Goal: Task Accomplishment & Management: Complete application form

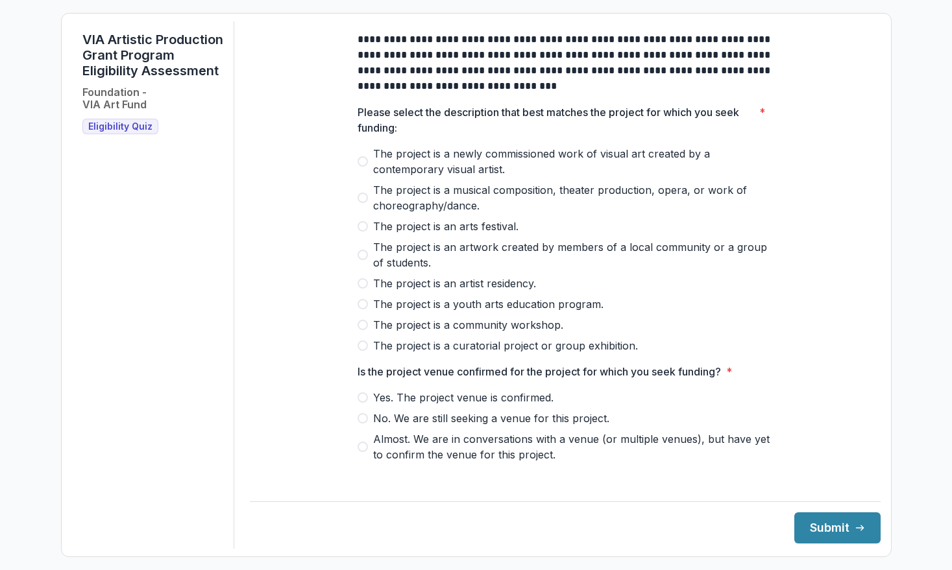
click at [363, 167] on span at bounding box center [362, 161] width 10 height 10
click at [361, 403] on span at bounding box center [362, 397] width 10 height 10
click at [835, 525] on button "Submit" at bounding box center [837, 527] width 86 height 31
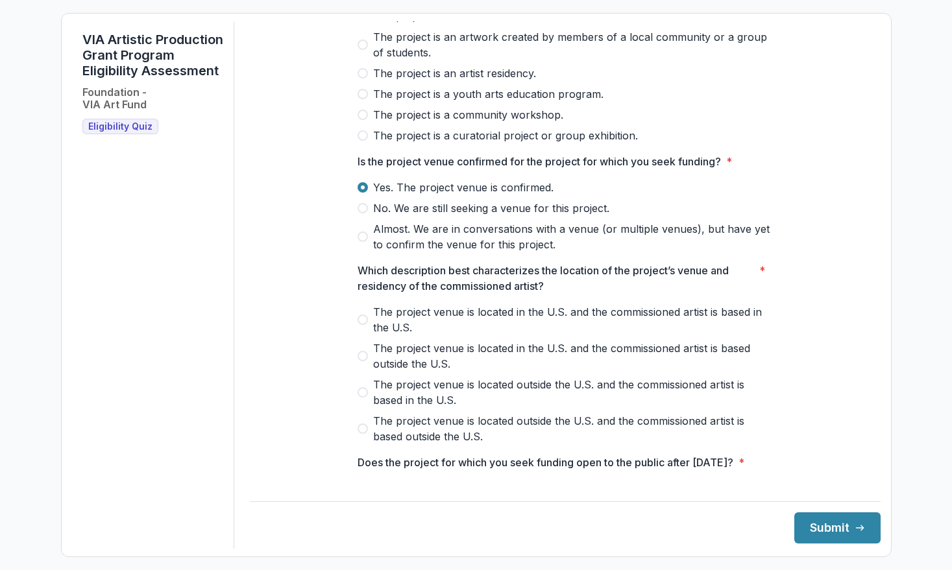
scroll to position [332, 0]
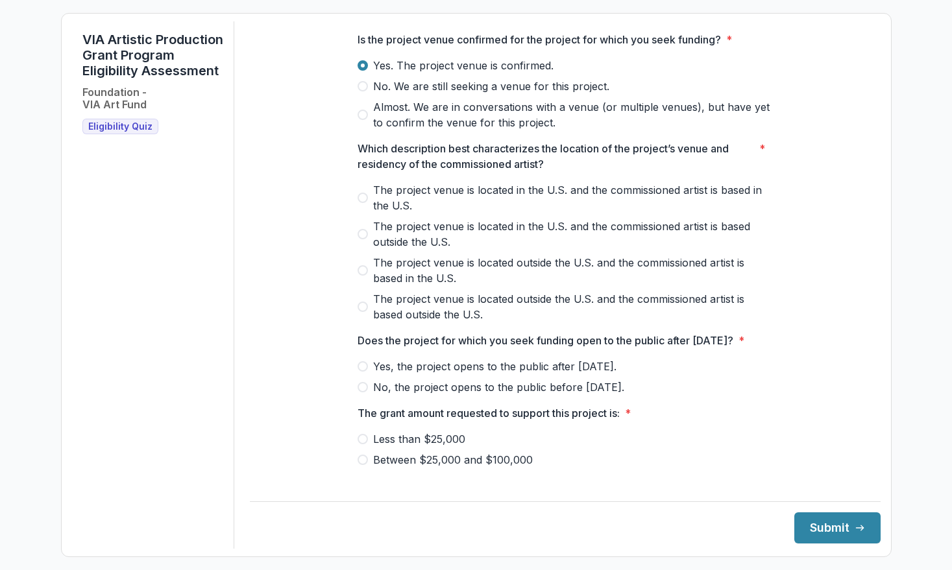
click at [360, 203] on span at bounding box center [362, 198] width 10 height 10
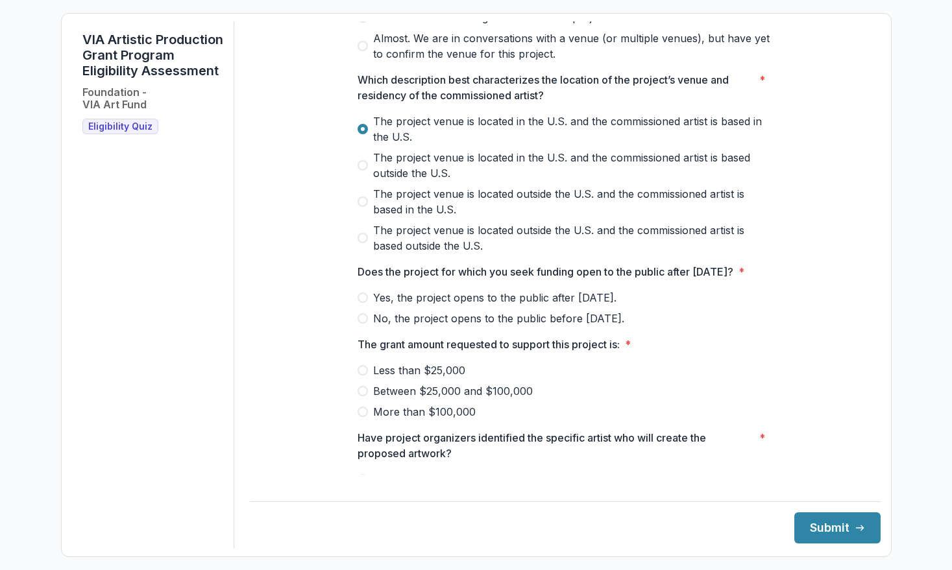
scroll to position [403, 0]
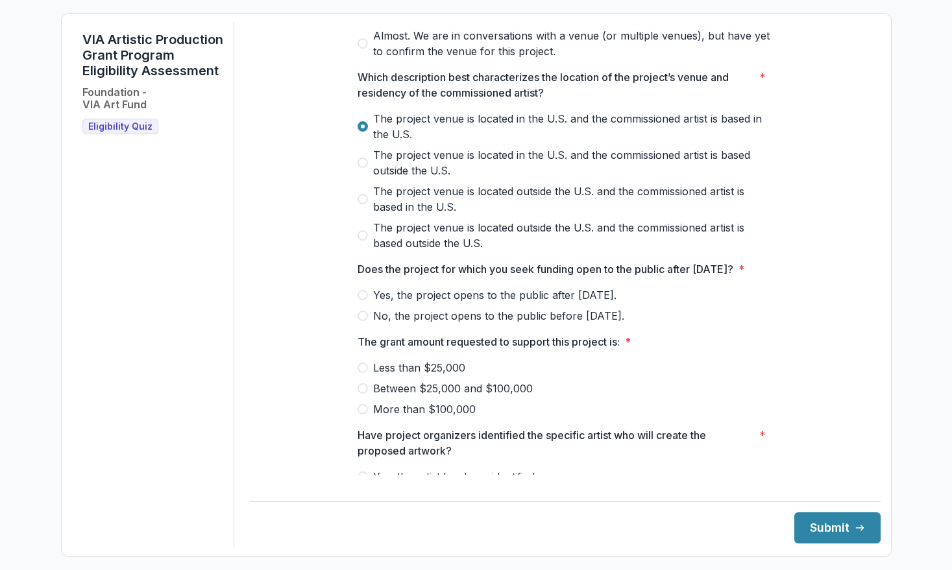
click at [360, 300] on span at bounding box center [362, 295] width 10 height 10
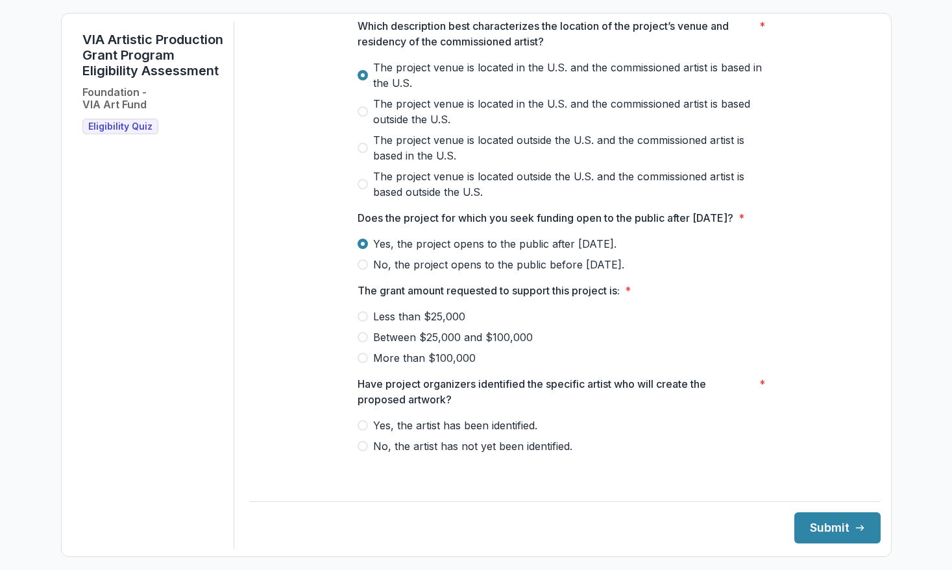
scroll to position [470, 0]
click at [361, 322] on span at bounding box center [362, 316] width 10 height 10
click at [358, 431] on span at bounding box center [362, 425] width 10 height 10
click at [815, 521] on button "Submit" at bounding box center [837, 527] width 86 height 31
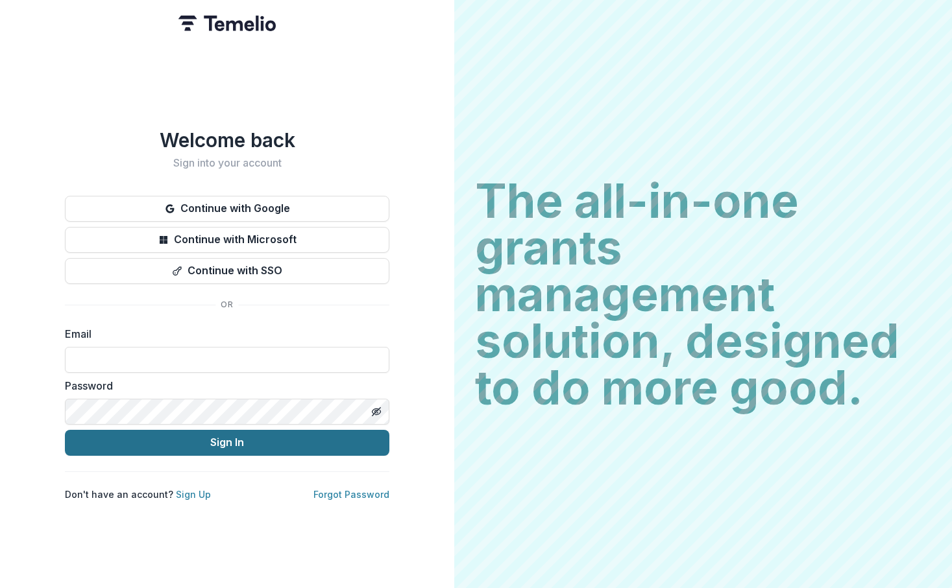
type input "**********"
click at [113, 432] on button "Sign In" at bounding box center [227, 443] width 324 height 26
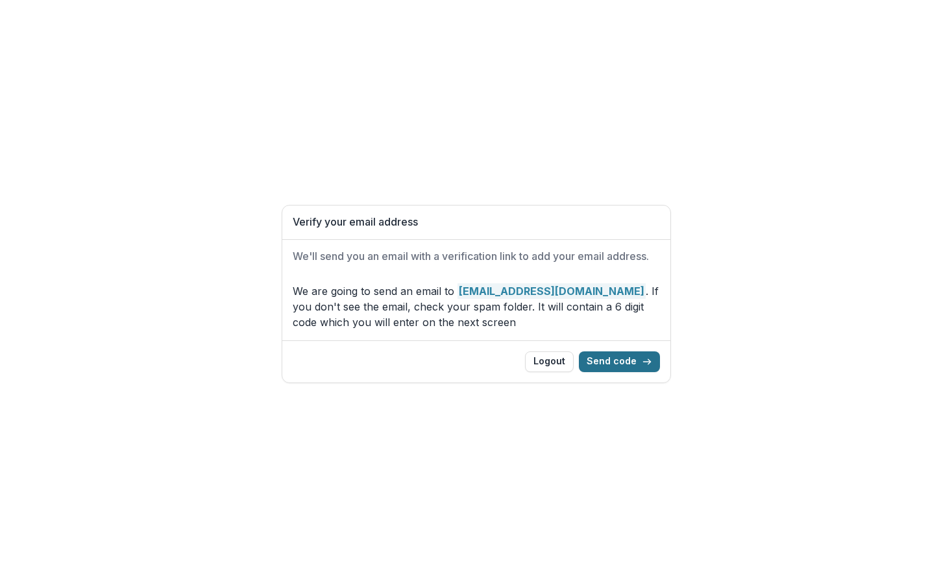
click at [606, 366] on button "Send code" at bounding box center [619, 362] width 81 height 21
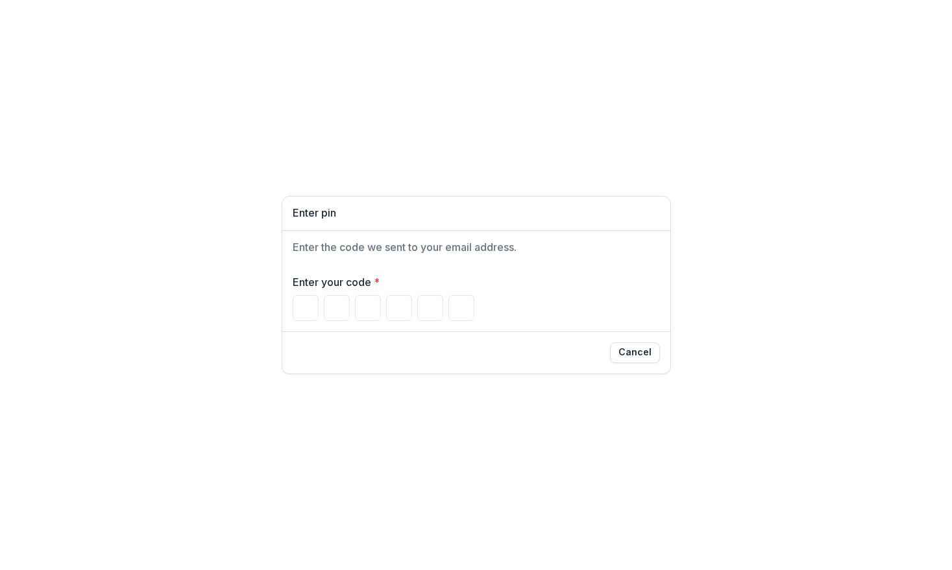
type input "*"
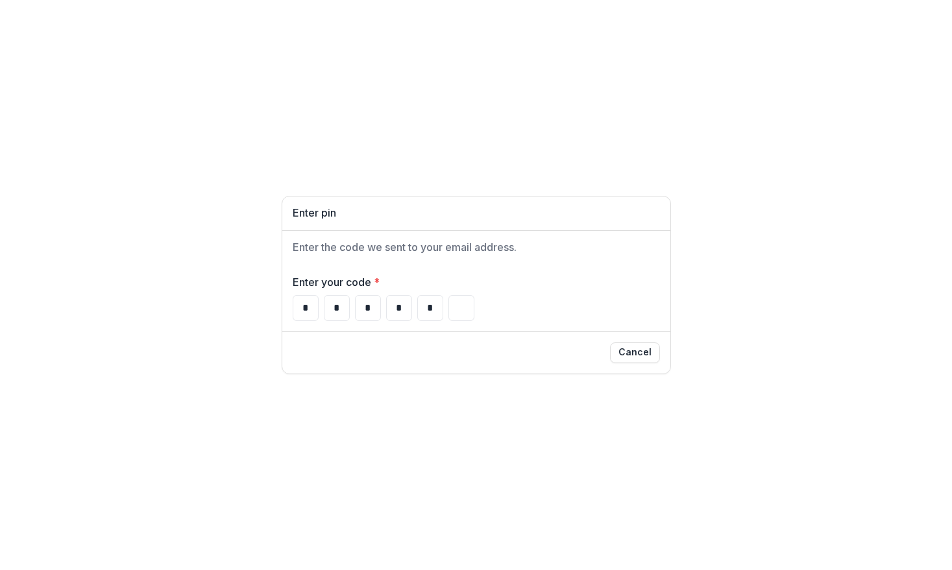
type input "*"
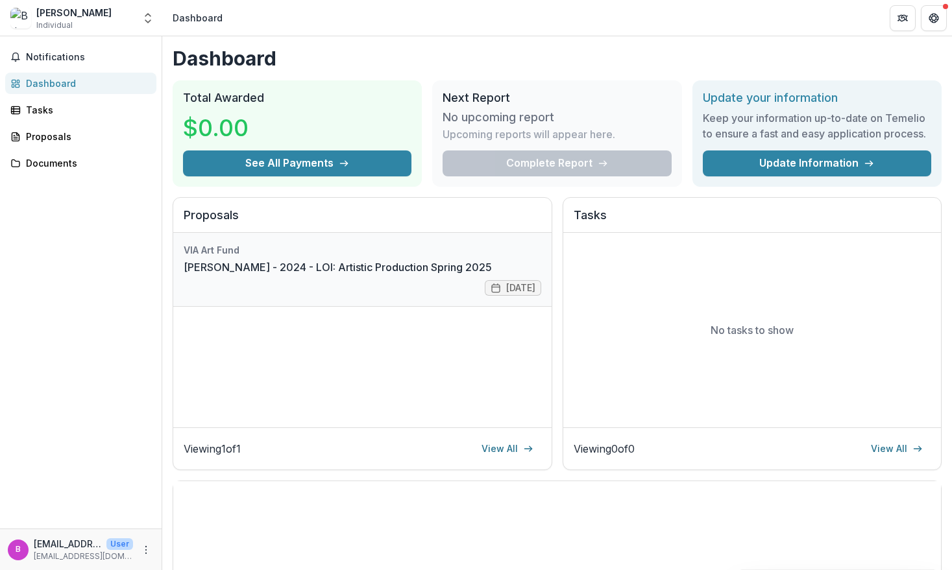
click at [342, 275] on link "[PERSON_NAME] - 2024 - LOI: Artistic Production Spring 2025" at bounding box center [338, 267] width 308 height 16
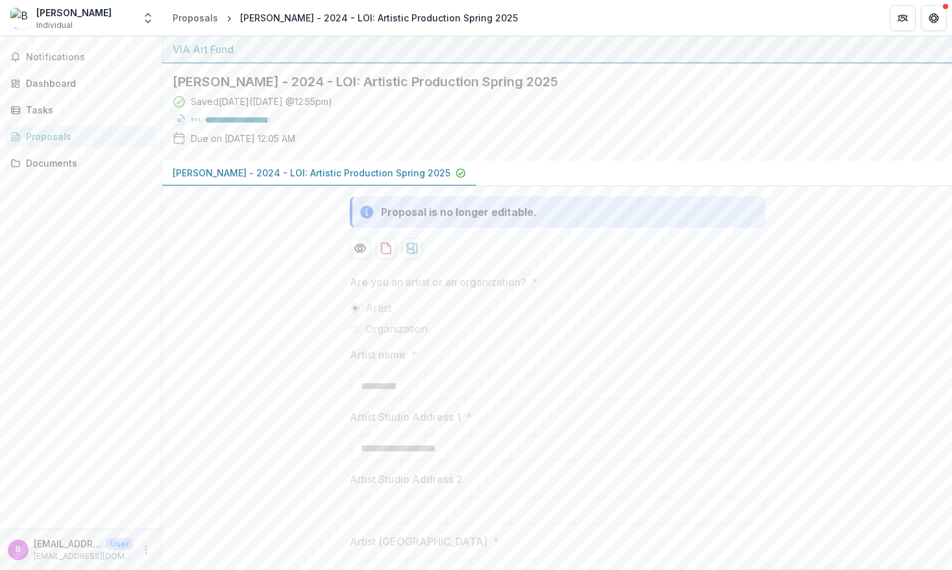
click at [80, 15] on div "[PERSON_NAME]" at bounding box center [73, 13] width 75 height 14
click at [194, 21] on div "Proposals" at bounding box center [195, 18] width 45 height 14
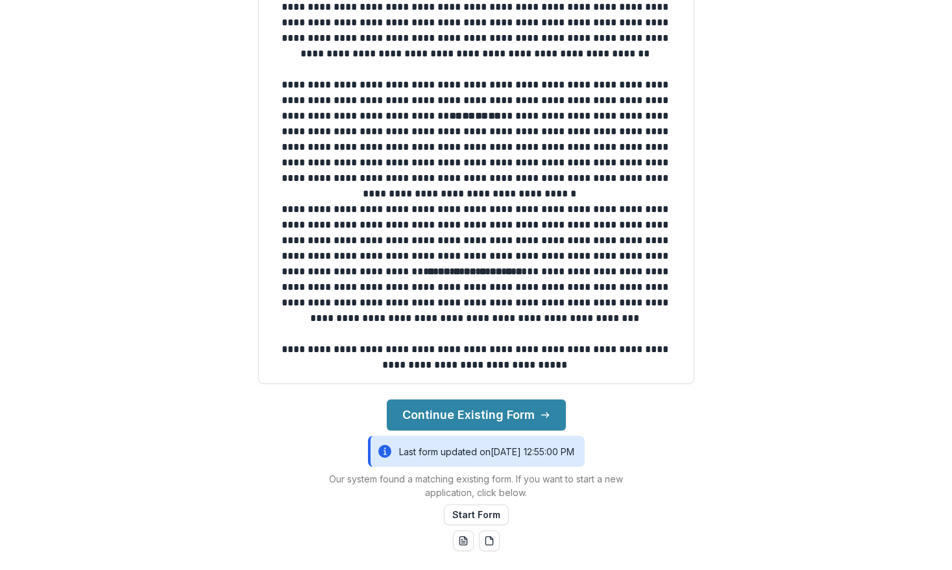
scroll to position [304, 0]
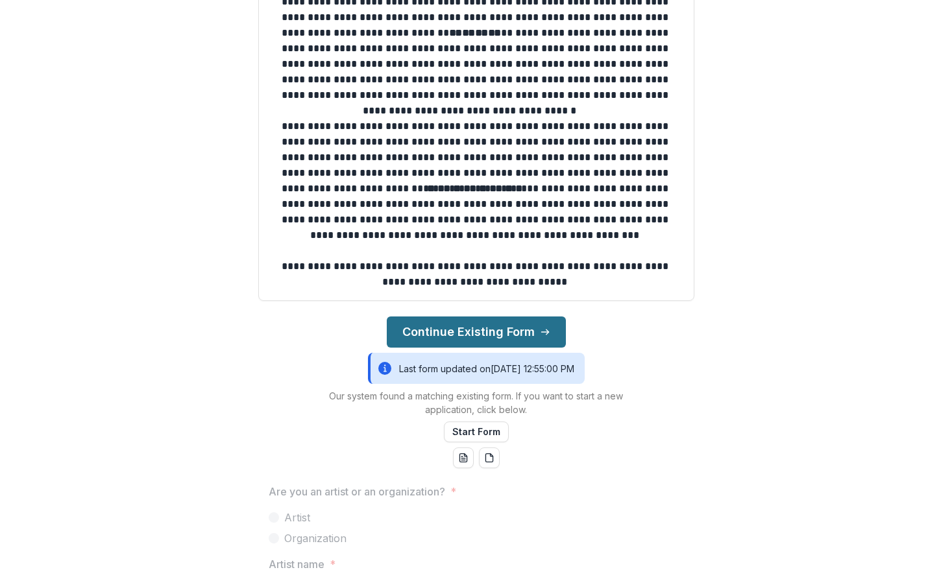
click at [447, 333] on button "Continue Existing Form" at bounding box center [476, 332] width 179 height 31
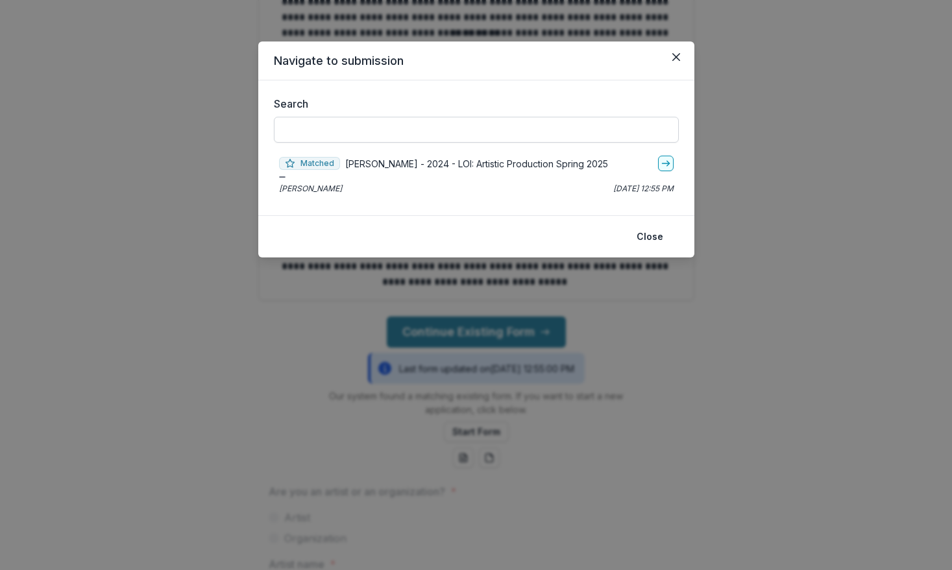
click at [468, 128] on input "Search" at bounding box center [476, 130] width 405 height 26
click at [473, 164] on p "[PERSON_NAME] - 2024 - LOI: Artistic Production Spring 2025" at bounding box center [476, 164] width 263 height 14
click at [664, 163] on line "go-to" at bounding box center [665, 163] width 7 height 0
